Goal: Information Seeking & Learning: Learn about a topic

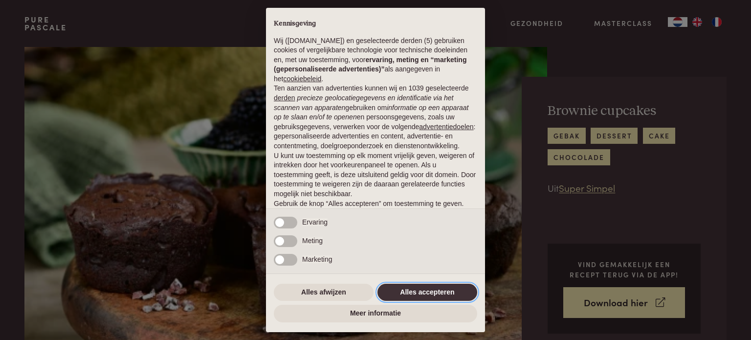
click at [436, 289] on button "Alles accepteren" at bounding box center [427, 293] width 100 height 18
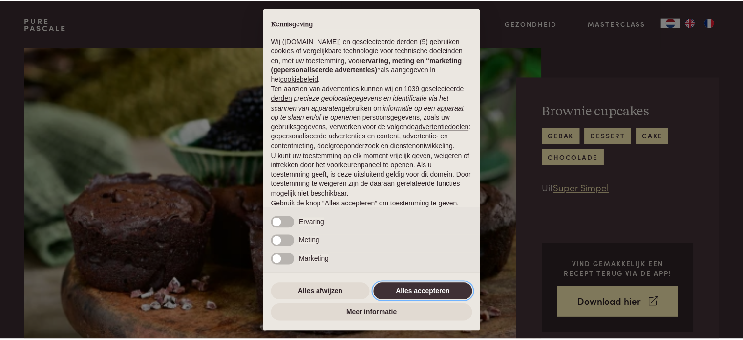
scroll to position [53, 0]
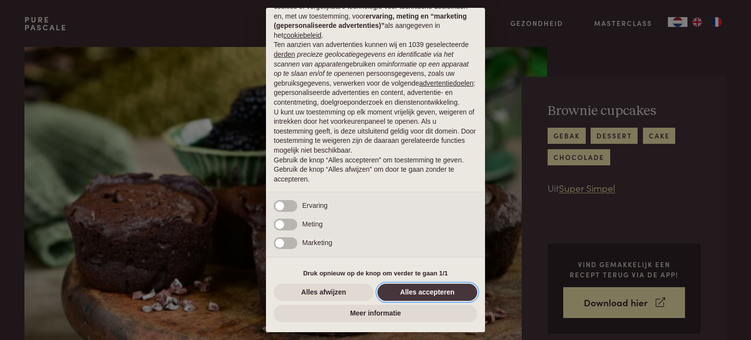
click at [436, 289] on button "Alles accepteren" at bounding box center [427, 293] width 100 height 18
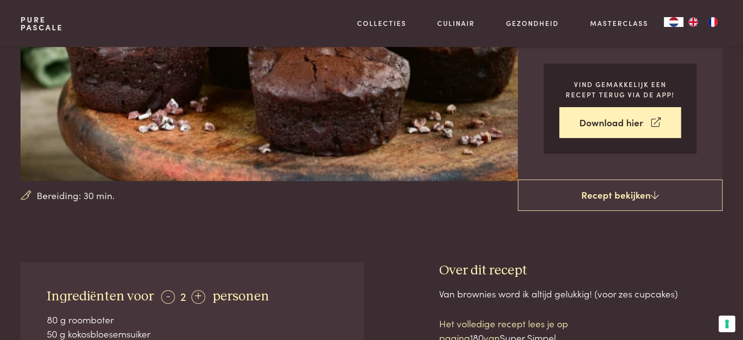
scroll to position [180, 0]
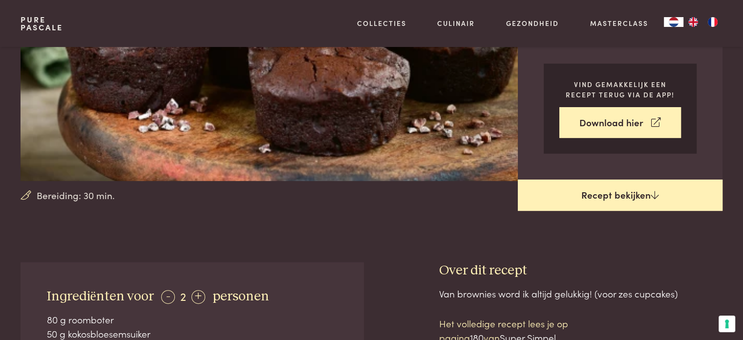
click at [627, 198] on link "Recept bekijken" at bounding box center [620, 194] width 205 height 31
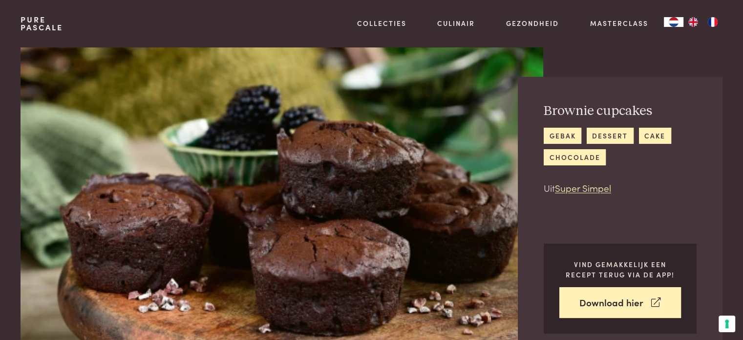
scroll to position [442, 0]
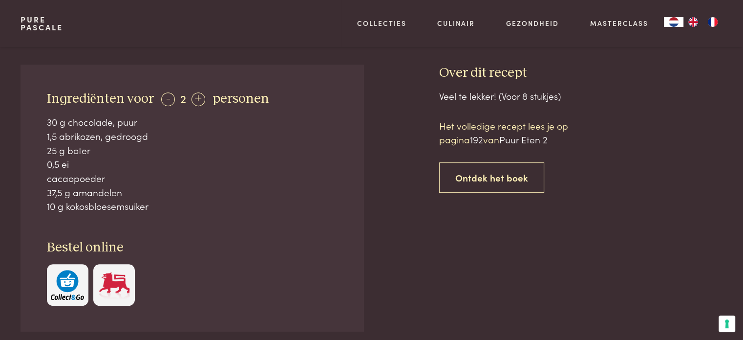
scroll to position [383, 0]
